Goal: Transaction & Acquisition: Book appointment/travel/reservation

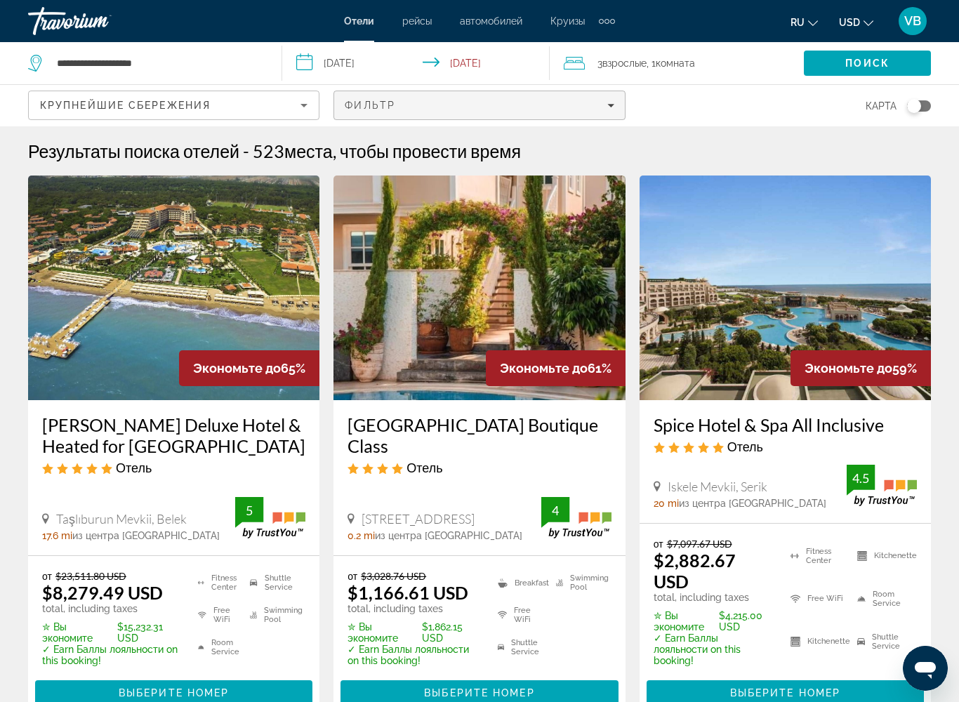
click at [608, 106] on icon "Filters" at bounding box center [611, 105] width 7 height 7
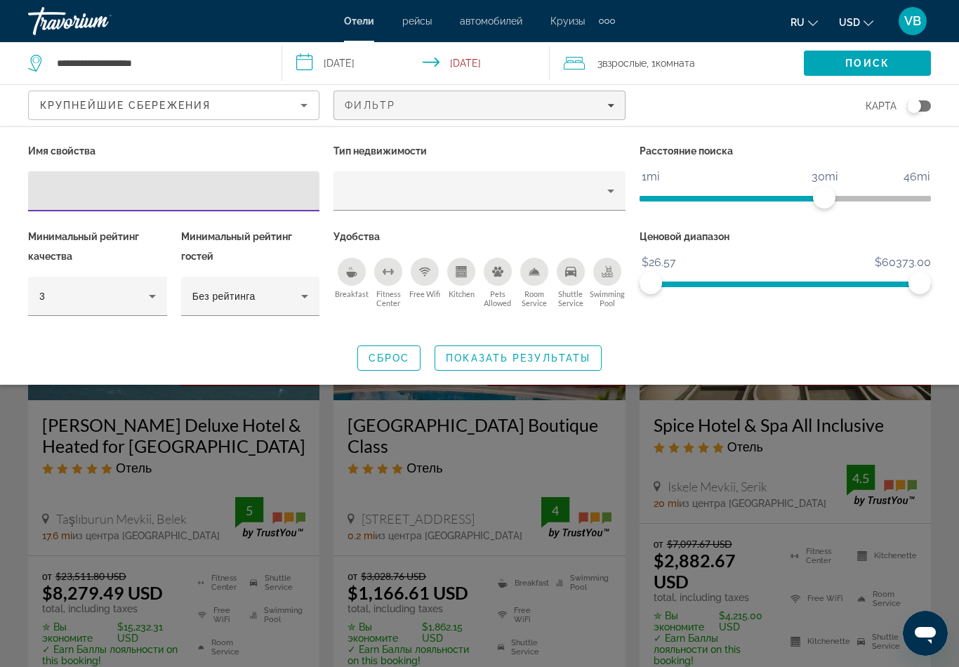
click at [350, 272] on icon "Breakfast" at bounding box center [352, 275] width 11 height 6
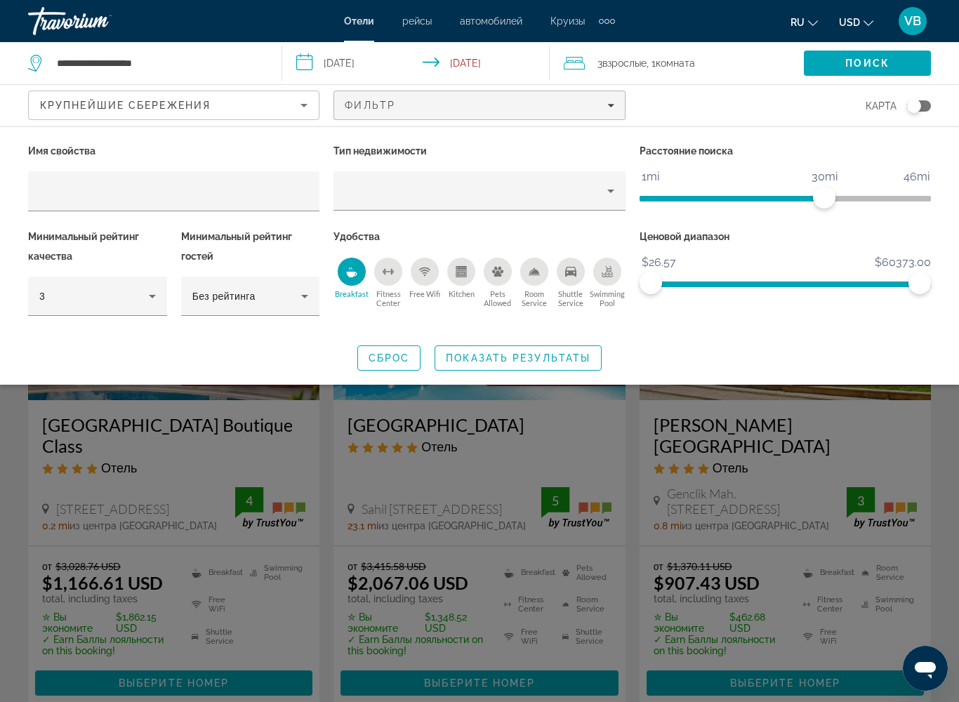
click at [414, 270] on div "Free Wifi" at bounding box center [425, 272] width 28 height 28
click at [611, 270] on icon "Swimming Pool" at bounding box center [608, 269] width 6 height 7
click at [527, 358] on span "Показать результаты" at bounding box center [518, 358] width 145 height 11
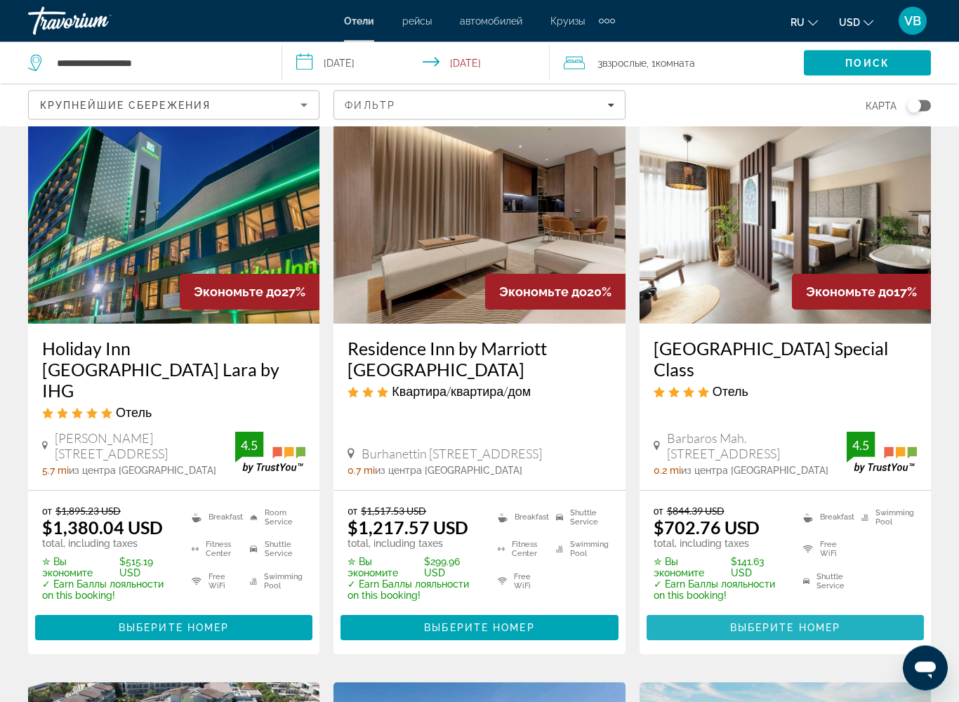
scroll to position [639, 0]
click at [695, 572] on span "Main content" at bounding box center [785, 628] width 277 height 34
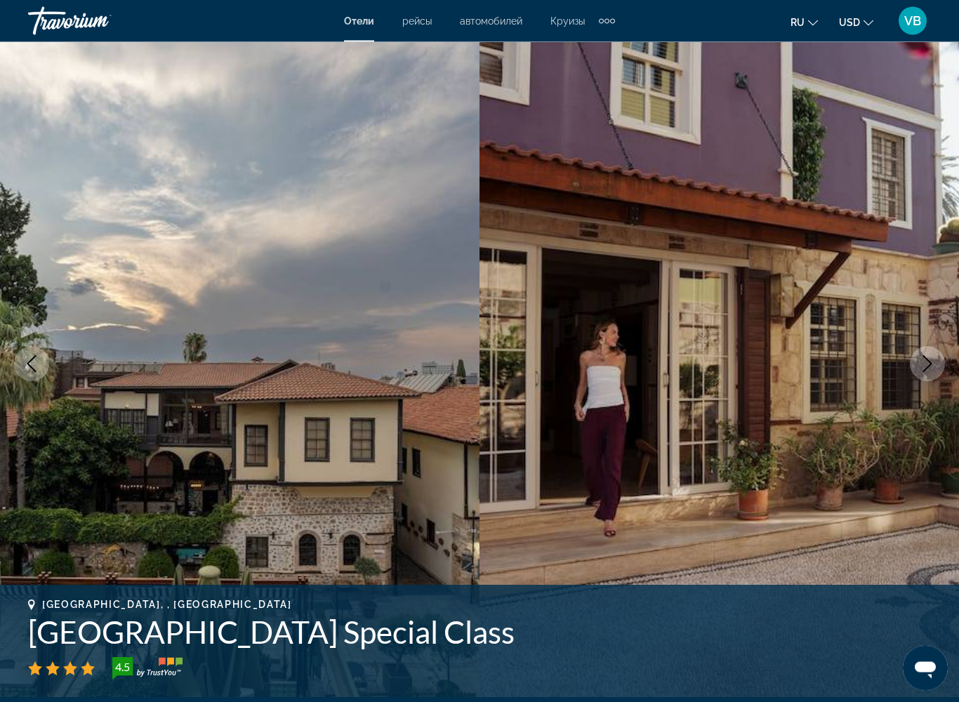
scroll to position [44, 0]
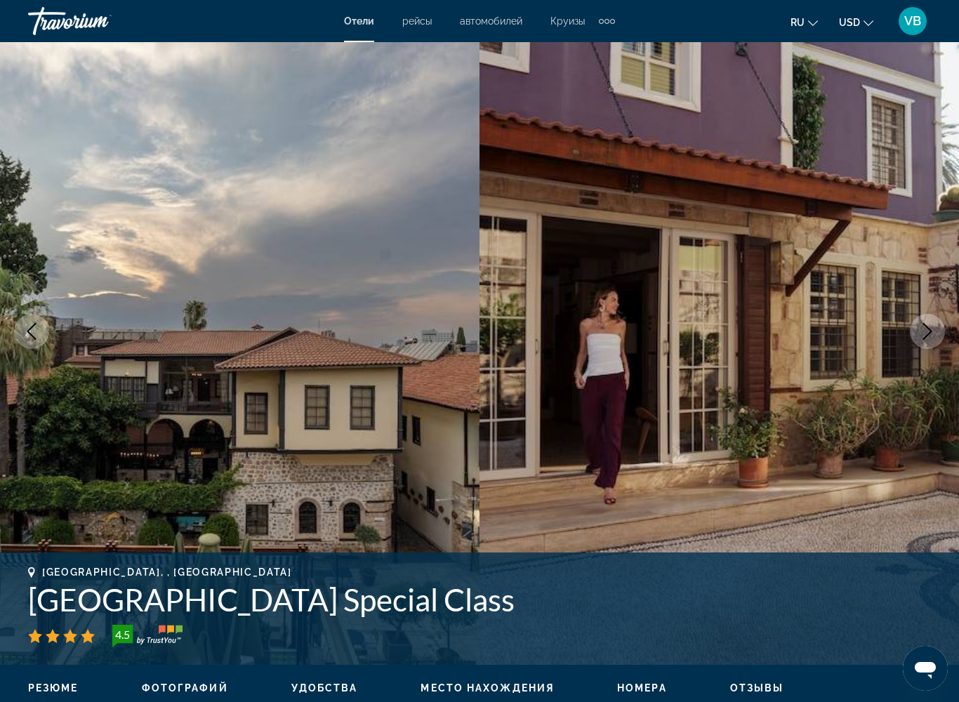
click at [424, 572] on h1 "[GEOGRAPHIC_DATA] Special Class" at bounding box center [479, 600] width 903 height 37
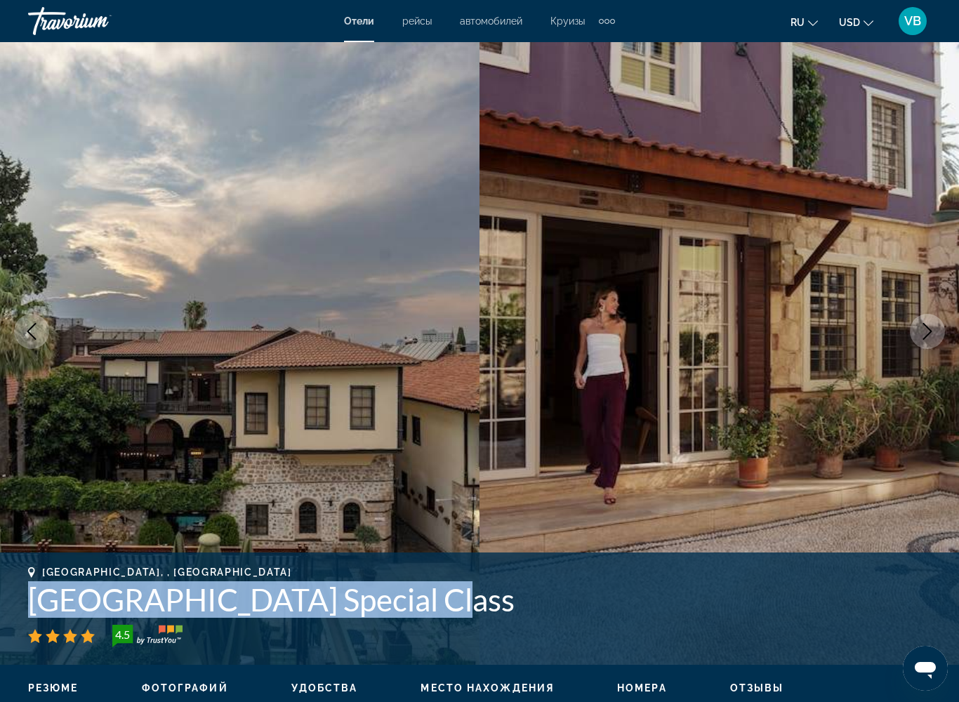
drag, startPoint x: 413, startPoint y: 600, endPoint x: 34, endPoint y: 595, distance: 379.3
click at [34, 572] on h1 "[GEOGRAPHIC_DATA] Special Class" at bounding box center [479, 600] width 903 height 37
copy h1 "[GEOGRAPHIC_DATA] Special Class"
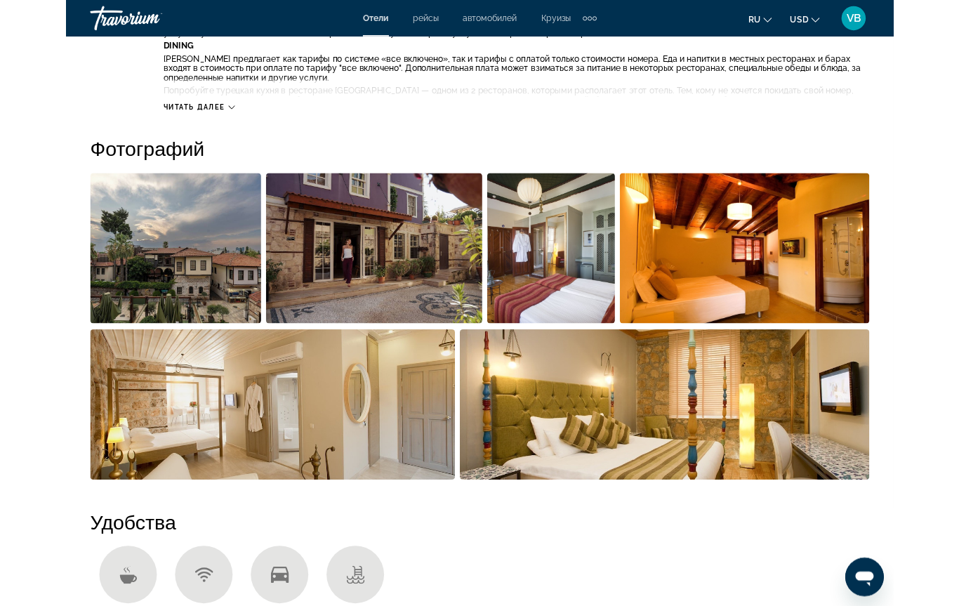
scroll to position [898, 0]
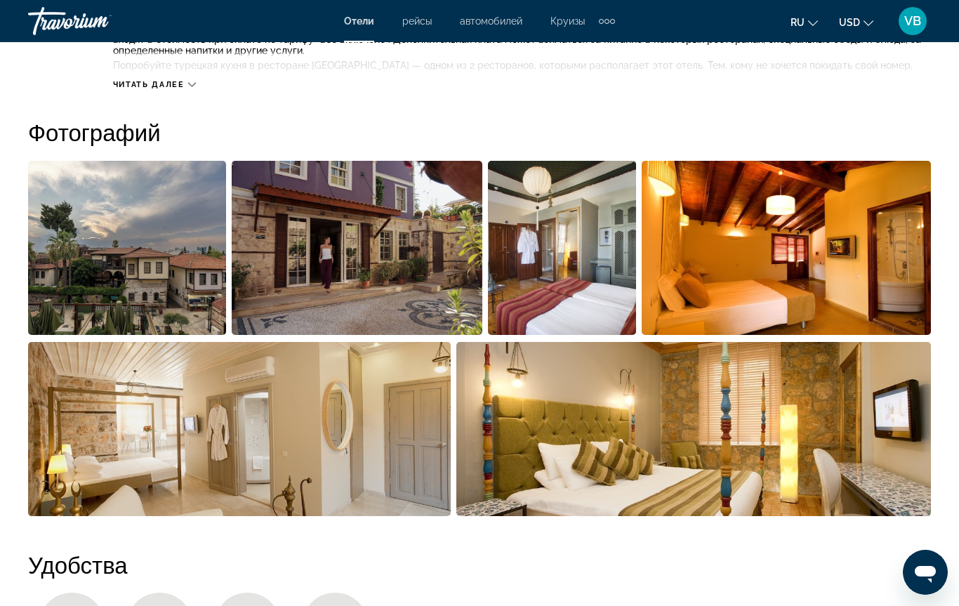
click at [57, 30] on div "Travorium" at bounding box center [98, 21] width 140 height 37
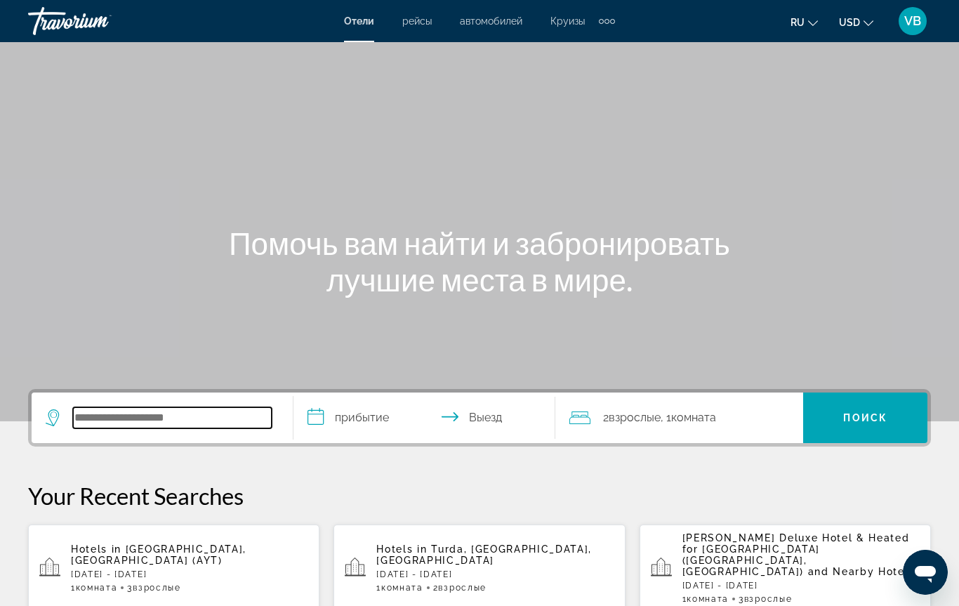
drag, startPoint x: 174, startPoint y: 420, endPoint x: 174, endPoint y: 74, distance: 346.3
click at [174, 417] on input "Search hotel destination" at bounding box center [172, 417] width 199 height 21
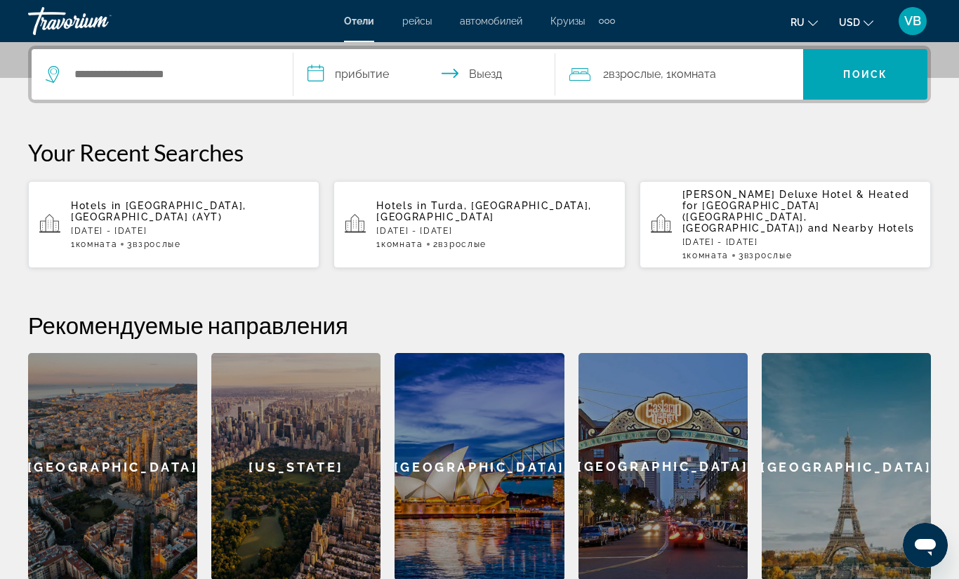
click at [240, 240] on div "1 Комната номера 3 Взрослый Взрослые" at bounding box center [189, 245] width 237 height 10
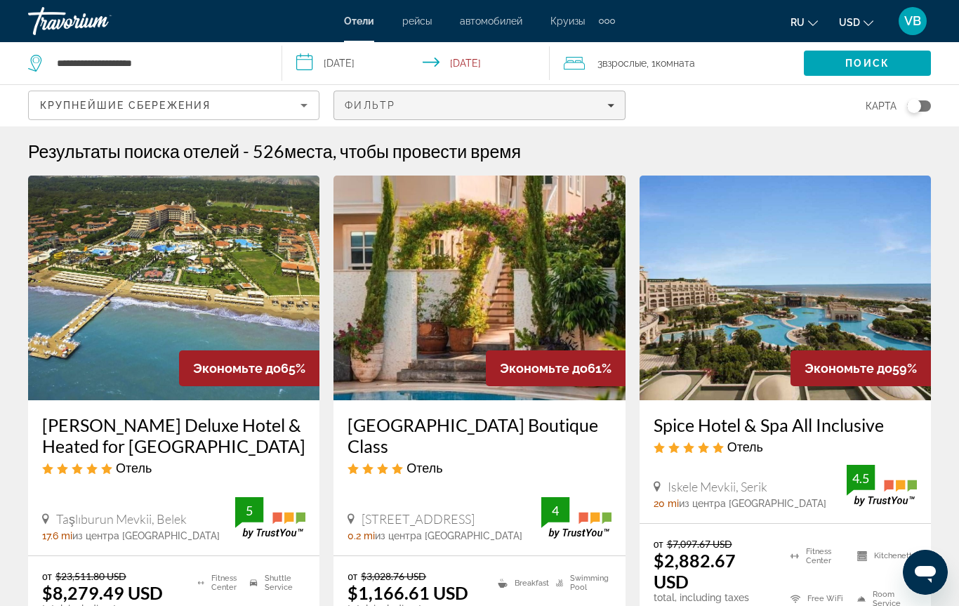
click at [386, 114] on span "Filters" at bounding box center [479, 106] width 290 height 34
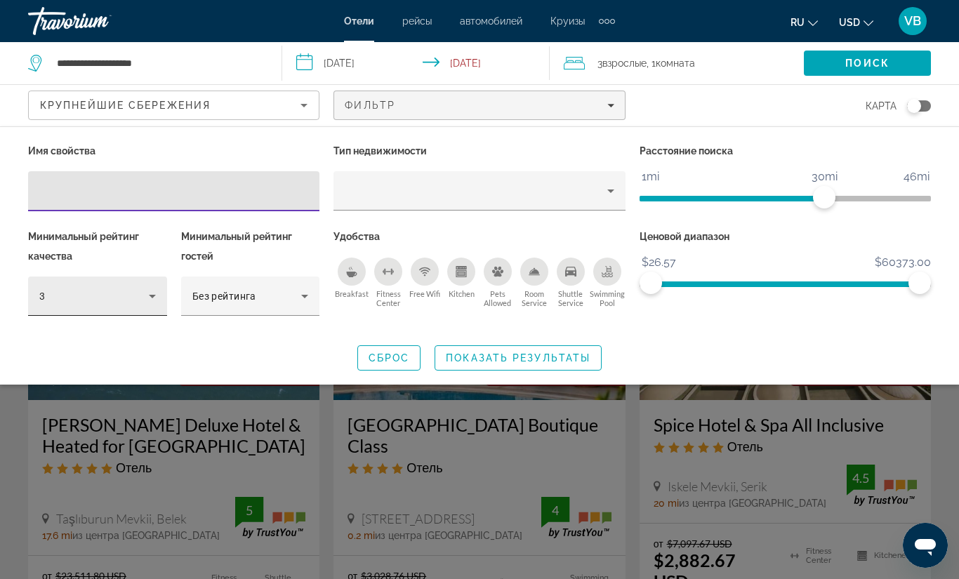
click at [155, 295] on icon "Hotel Filters" at bounding box center [152, 297] width 7 height 4
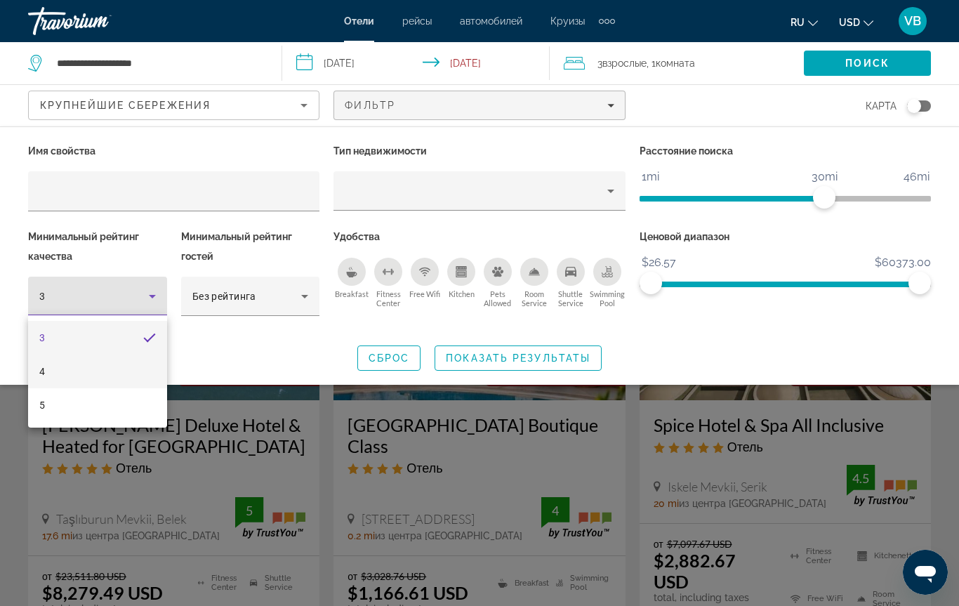
click at [74, 378] on mat-option "4" at bounding box center [97, 372] width 139 height 34
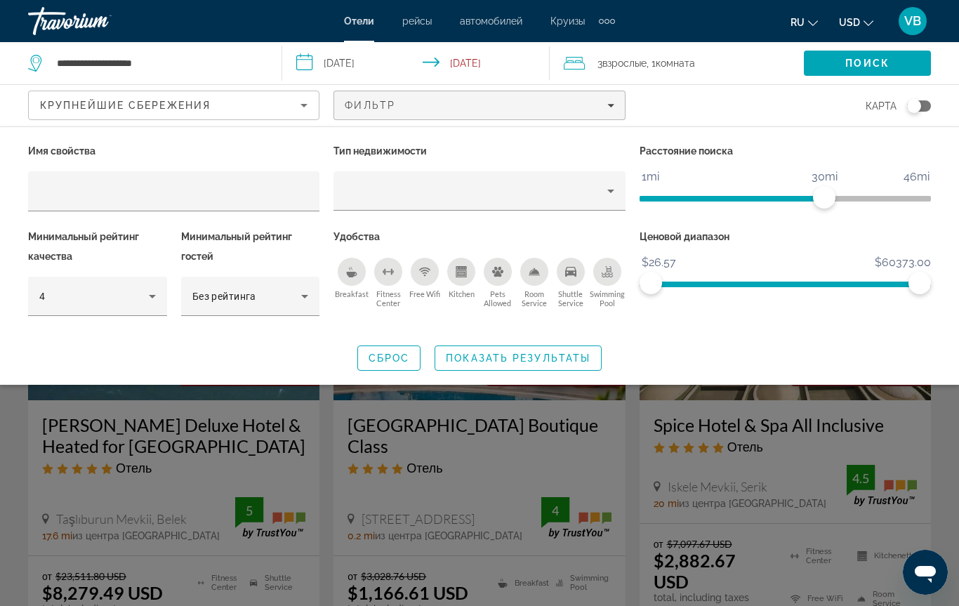
click at [345, 269] on div "Breakfast" at bounding box center [352, 272] width 28 height 28
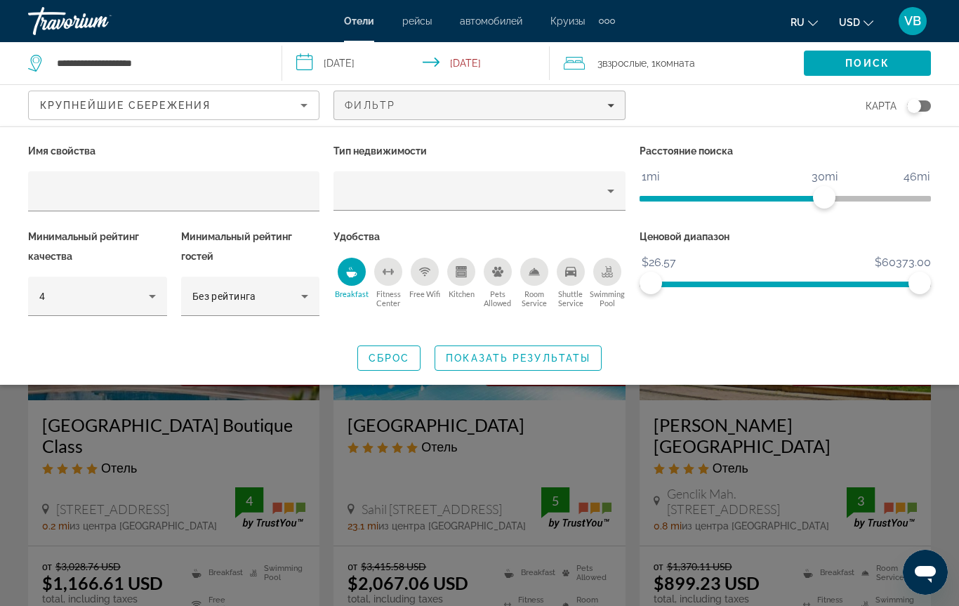
click at [615, 274] on div "Swimming Pool" at bounding box center [608, 272] width 28 height 28
click at [574, 274] on icon "Shuttle Service" at bounding box center [570, 272] width 11 height 10
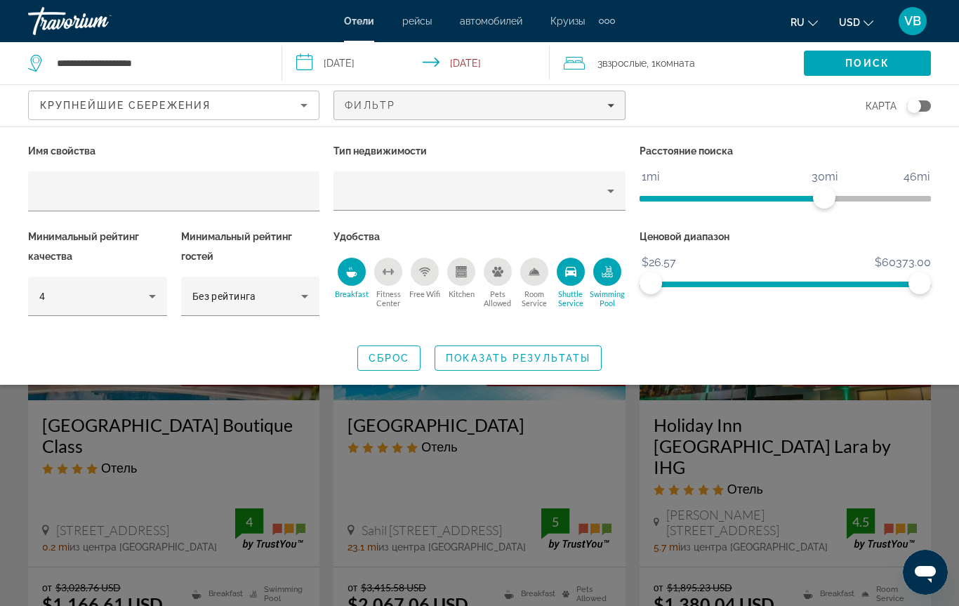
click at [390, 275] on icon "Fitness Center" at bounding box center [388, 271] width 11 height 11
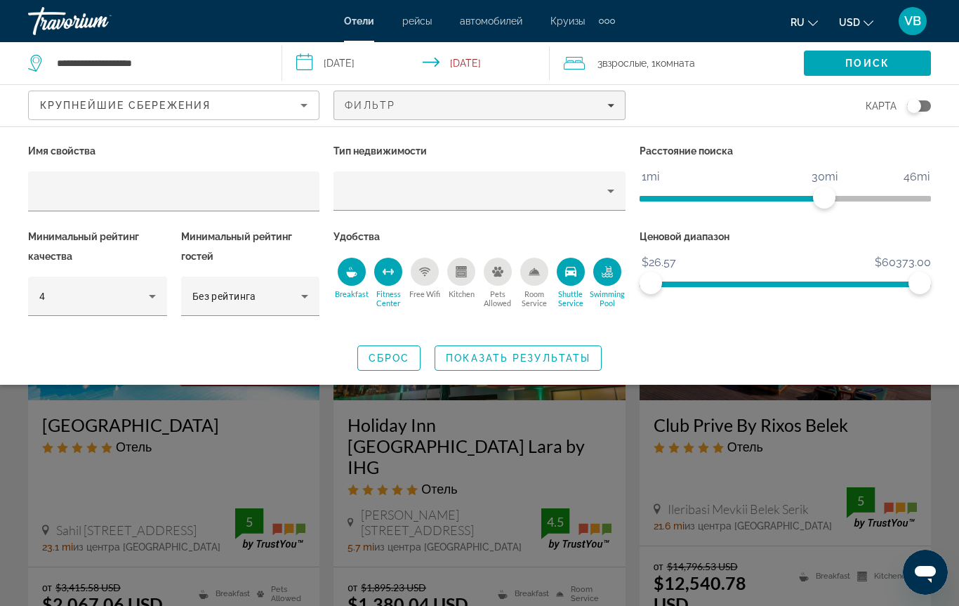
click at [428, 272] on icon "Free Wifi" at bounding box center [424, 271] width 11 height 11
click at [473, 360] on span "Показать результаты" at bounding box center [518, 358] width 145 height 11
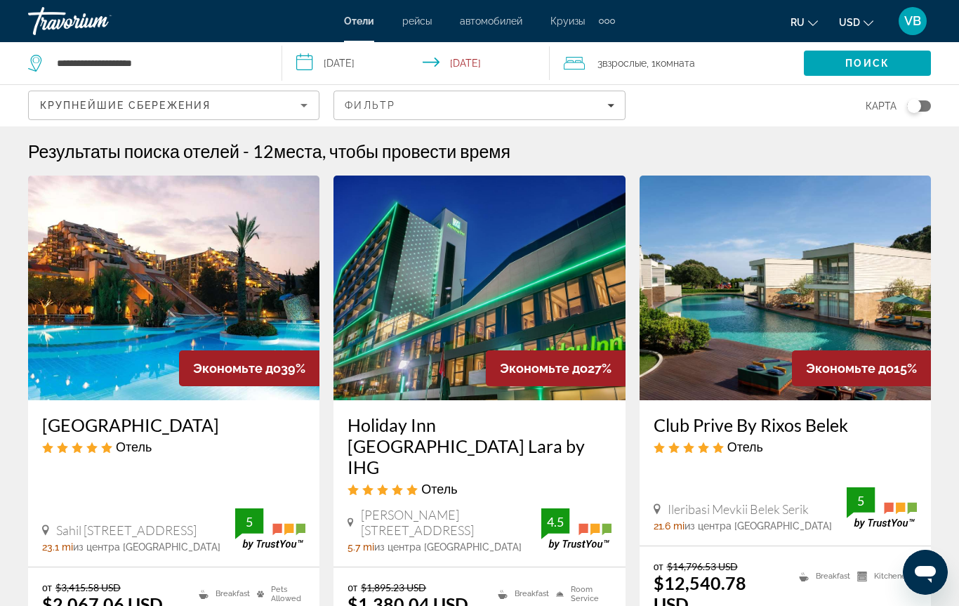
click at [425, 362] on img "Main content" at bounding box center [479, 288] width 291 height 225
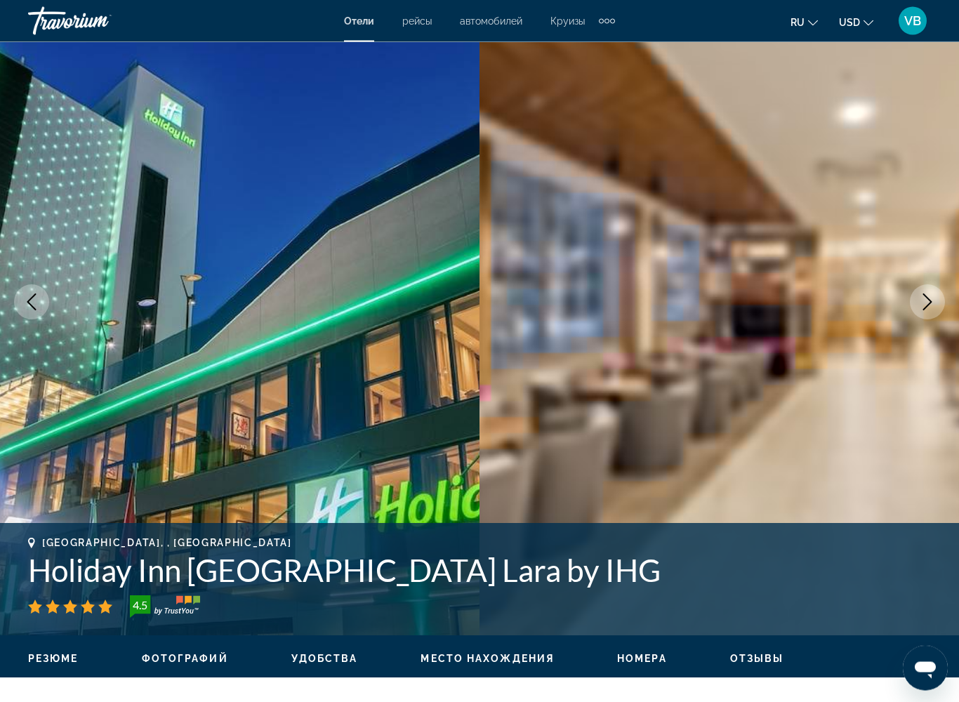
scroll to position [127, 0]
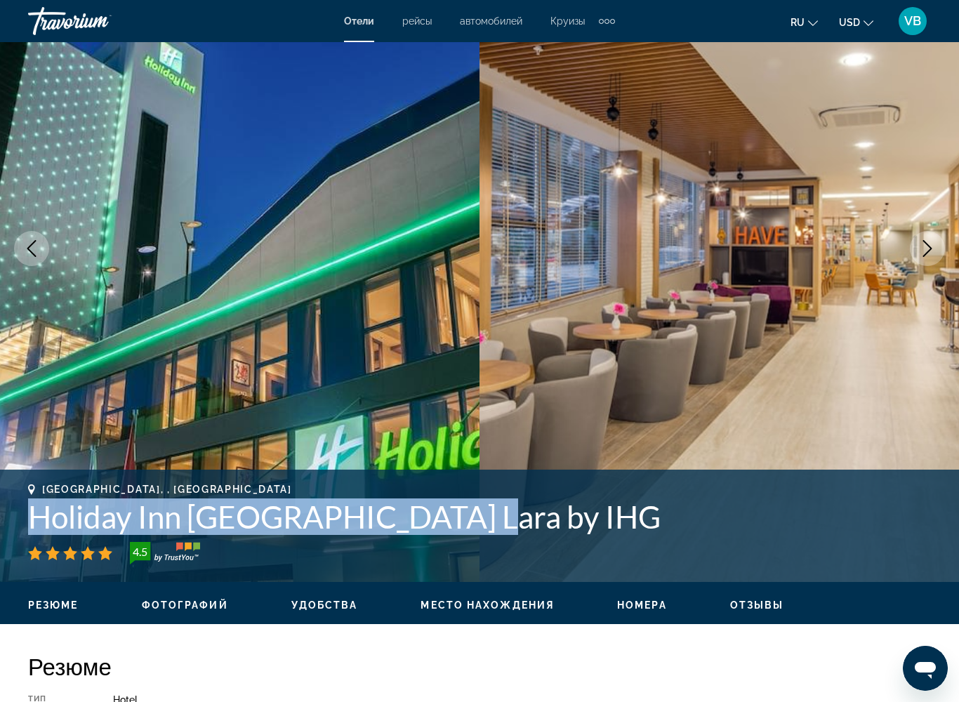
drag, startPoint x: 478, startPoint y: 524, endPoint x: 13, endPoint y: 511, distance: 464.5
click at [13, 511] on div "[GEOGRAPHIC_DATA], , [GEOGRAPHIC_DATA] Holiday Inn [GEOGRAPHIC_DATA] Lara by IH…" at bounding box center [479, 526] width 959 height 84
copy h1 "Holiday Inn [GEOGRAPHIC_DATA] Lara by IHG"
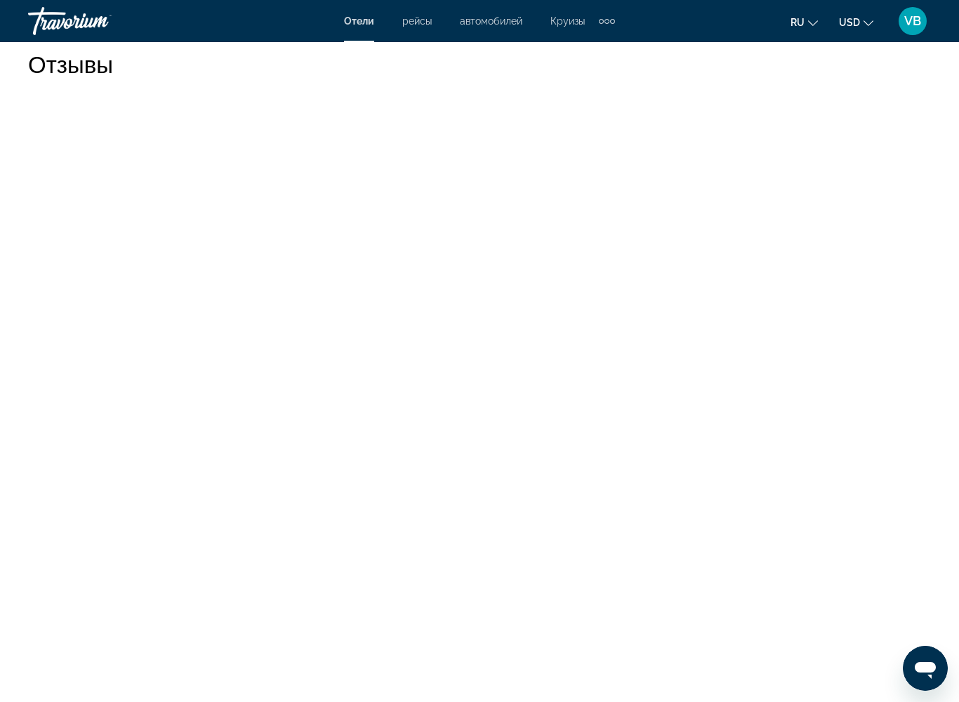
scroll to position [3483, 0]
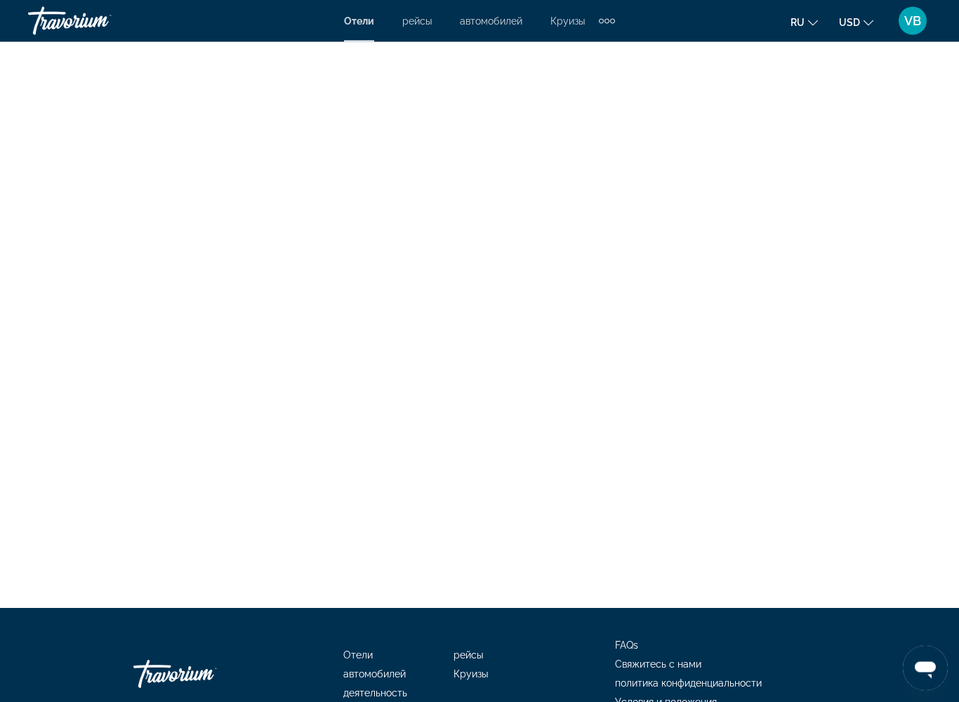
click at [47, 572] on div "Отели рейсы автомобилей Круизы деятельность FAQs Свяжитесь с нами политика конф…" at bounding box center [479, 675] width 903 height 132
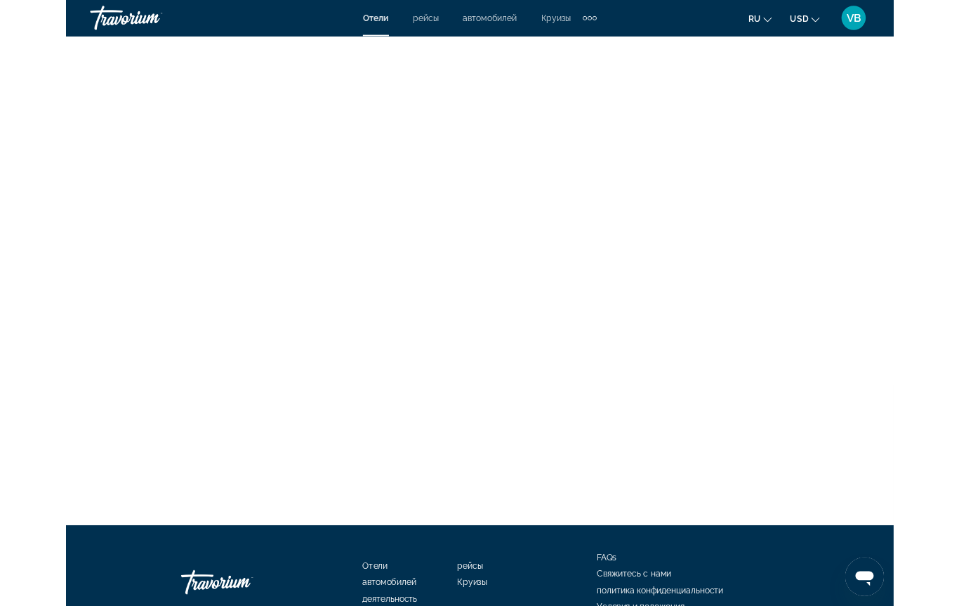
scroll to position [3523, 0]
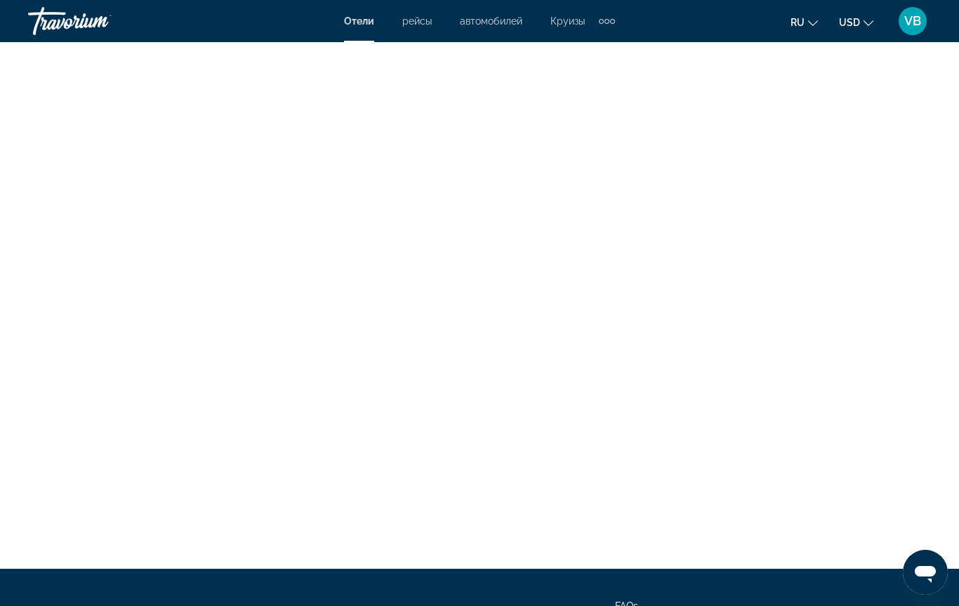
click at [85, 29] on div "Travorium" at bounding box center [98, 21] width 140 height 37
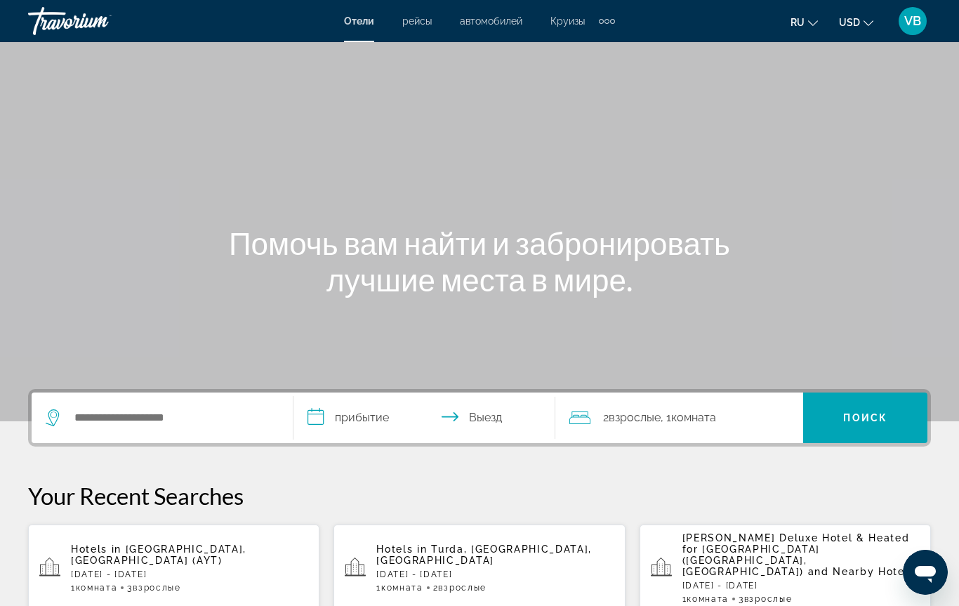
click at [85, 30] on div "Travorium" at bounding box center [98, 21] width 140 height 37
click at [85, 21] on div "Travorium" at bounding box center [98, 21] width 140 height 37
click at [83, 24] on div "Travorium" at bounding box center [98, 21] width 140 height 37
click at [59, 22] on div "Travorium" at bounding box center [98, 21] width 140 height 37
click at [46, 20] on div "Travorium" at bounding box center [98, 21] width 140 height 37
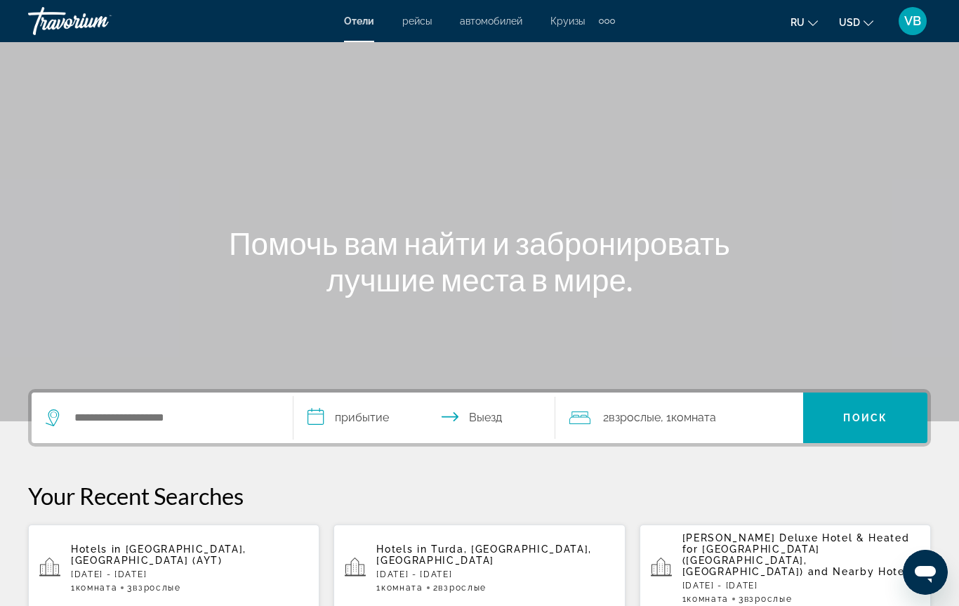
click at [63, 20] on div "Travorium" at bounding box center [98, 21] width 140 height 37
click at [37, 26] on div "Travorium" at bounding box center [98, 21] width 140 height 37
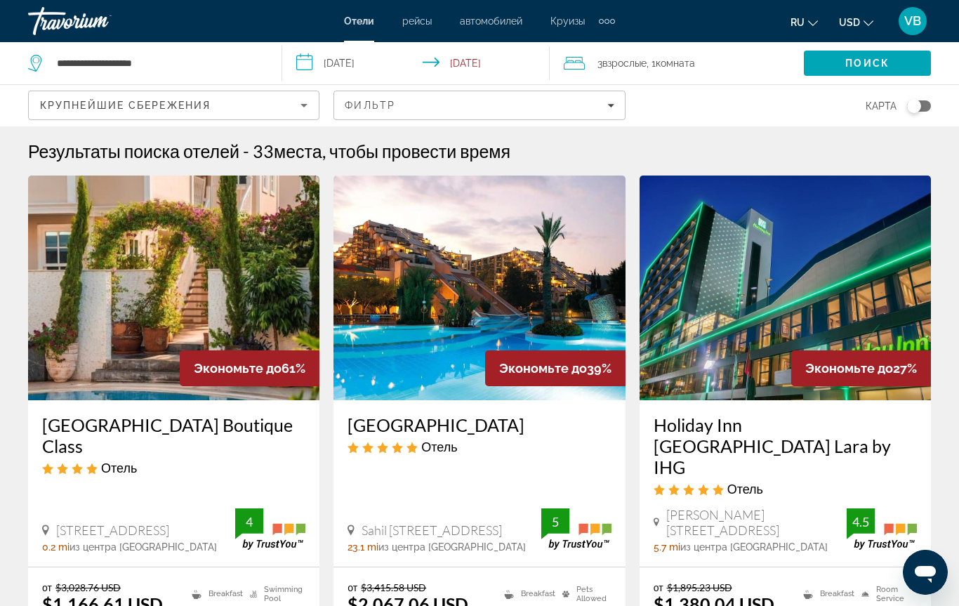
click at [61, 25] on div "Travorium" at bounding box center [98, 21] width 140 height 37
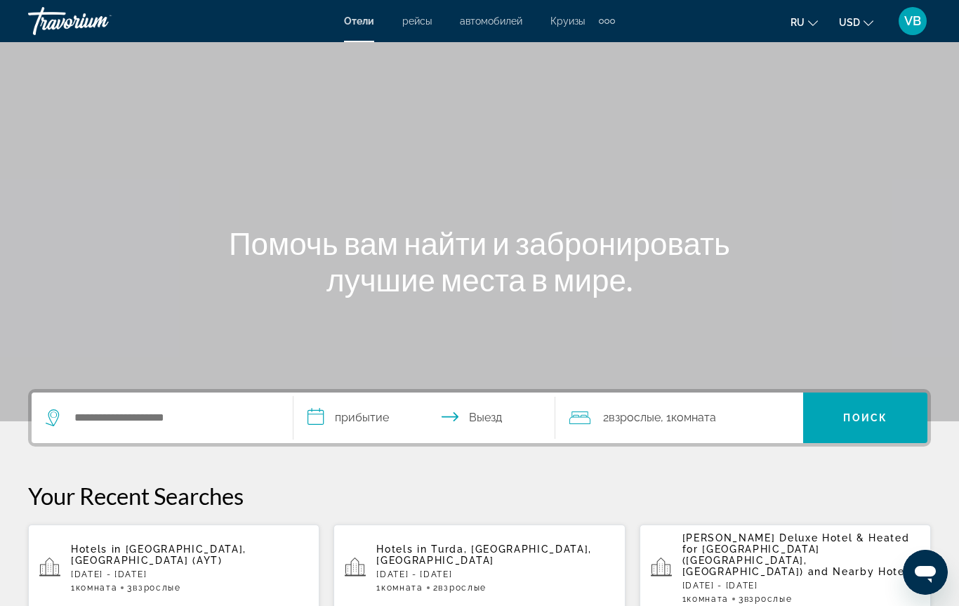
click at [67, 27] on div "Travorium" at bounding box center [98, 21] width 140 height 37
click at [67, 23] on div "Travorium" at bounding box center [98, 21] width 140 height 37
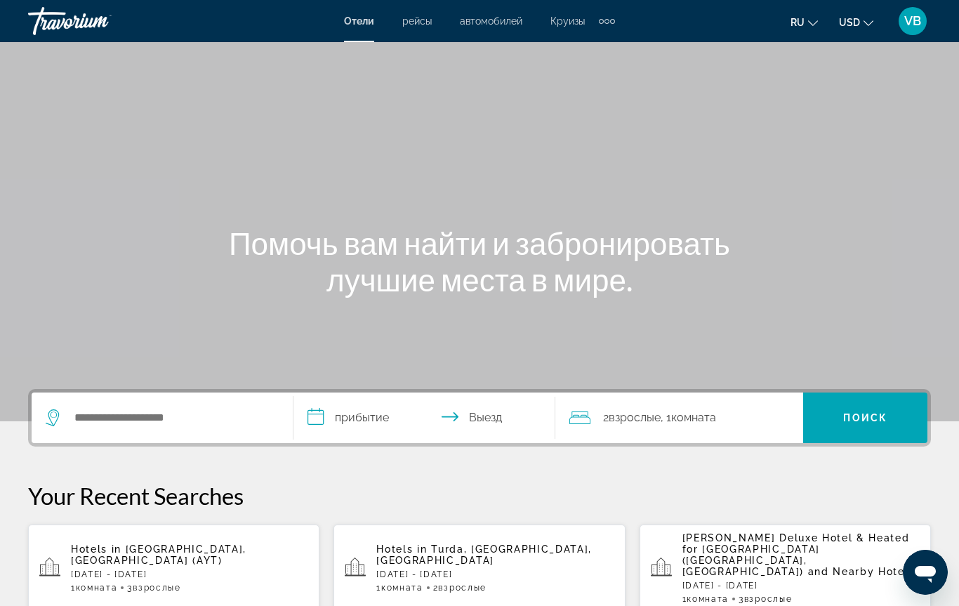
click at [149, 24] on div "Travorium" at bounding box center [98, 21] width 140 height 37
click at [235, 30] on div "Отели рейсы автомобилей Круизы деятельность Отели рейсы автомобилей Круизы деят…" at bounding box center [479, 21] width 959 height 37
click at [101, 27] on div "Travorium" at bounding box center [98, 21] width 140 height 37
click at [48, 29] on div "Travorium" at bounding box center [98, 21] width 140 height 37
click at [36, 13] on div "Travorium" at bounding box center [98, 21] width 140 height 37
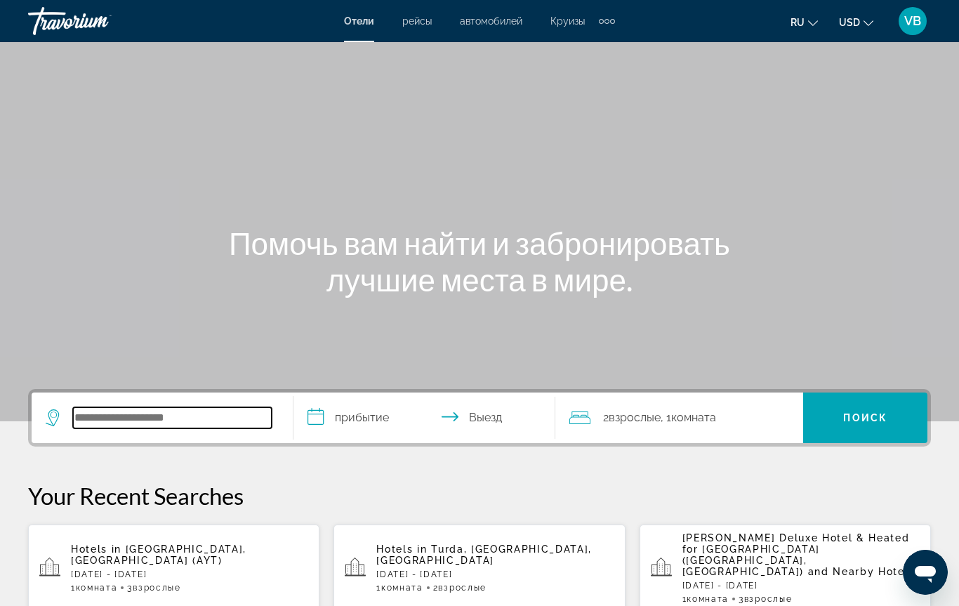
click at [82, 412] on input "Search hotel destination" at bounding box center [172, 417] width 199 height 21
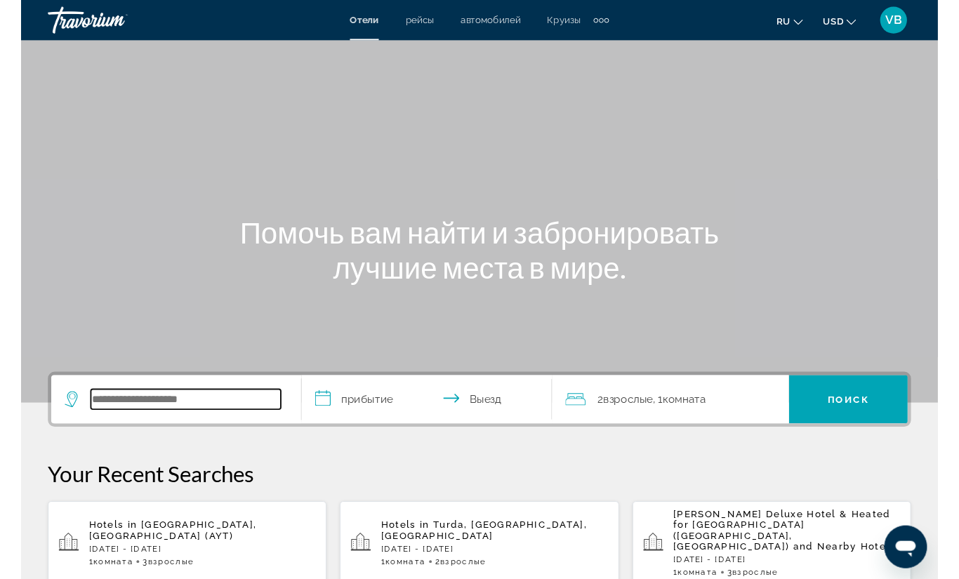
scroll to position [343, 0]
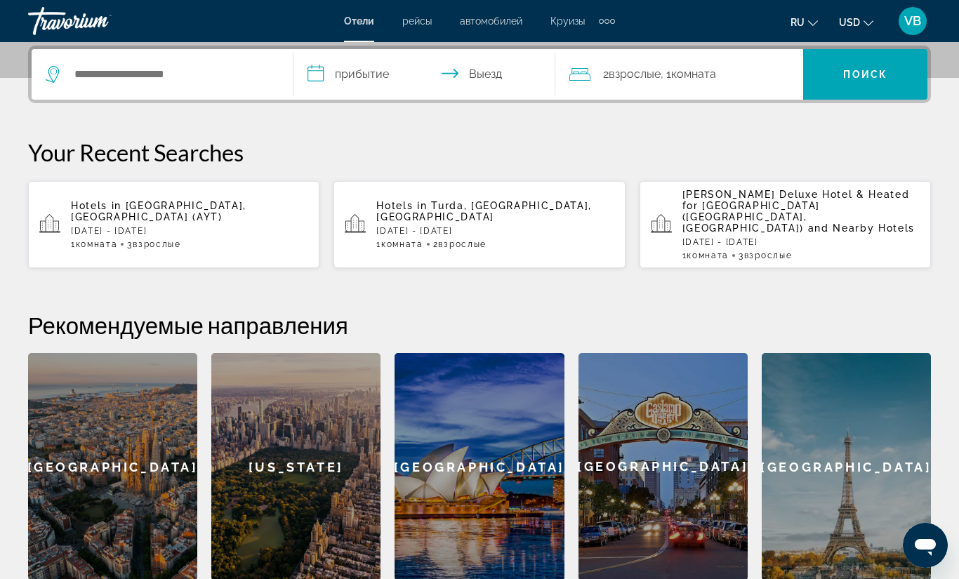
click at [58, 19] on div "Travorium" at bounding box center [98, 21] width 140 height 37
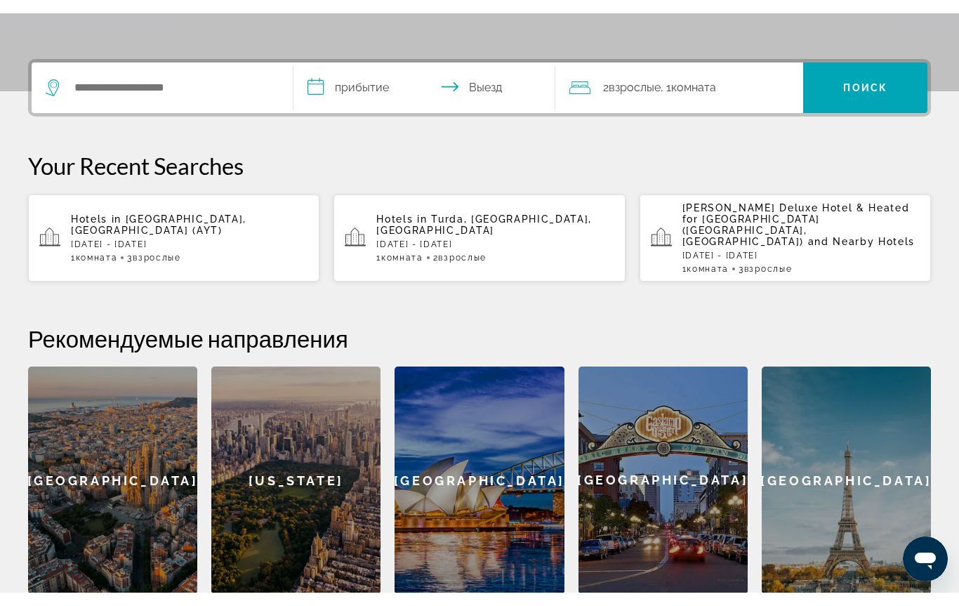
scroll to position [0, 0]
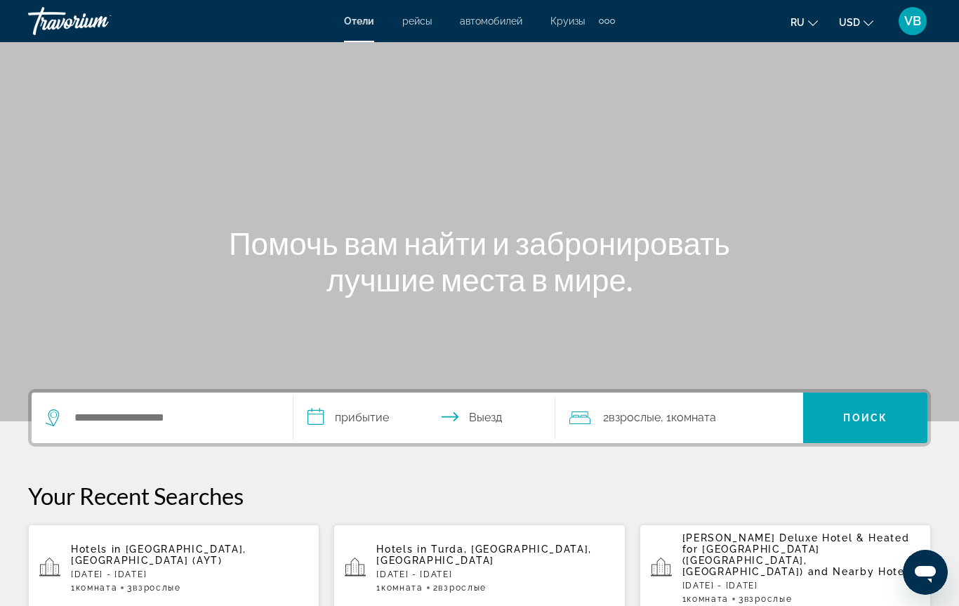
click at [58, 19] on div "Travorium" at bounding box center [98, 21] width 140 height 37
